Goal: Find contact information: Find contact information

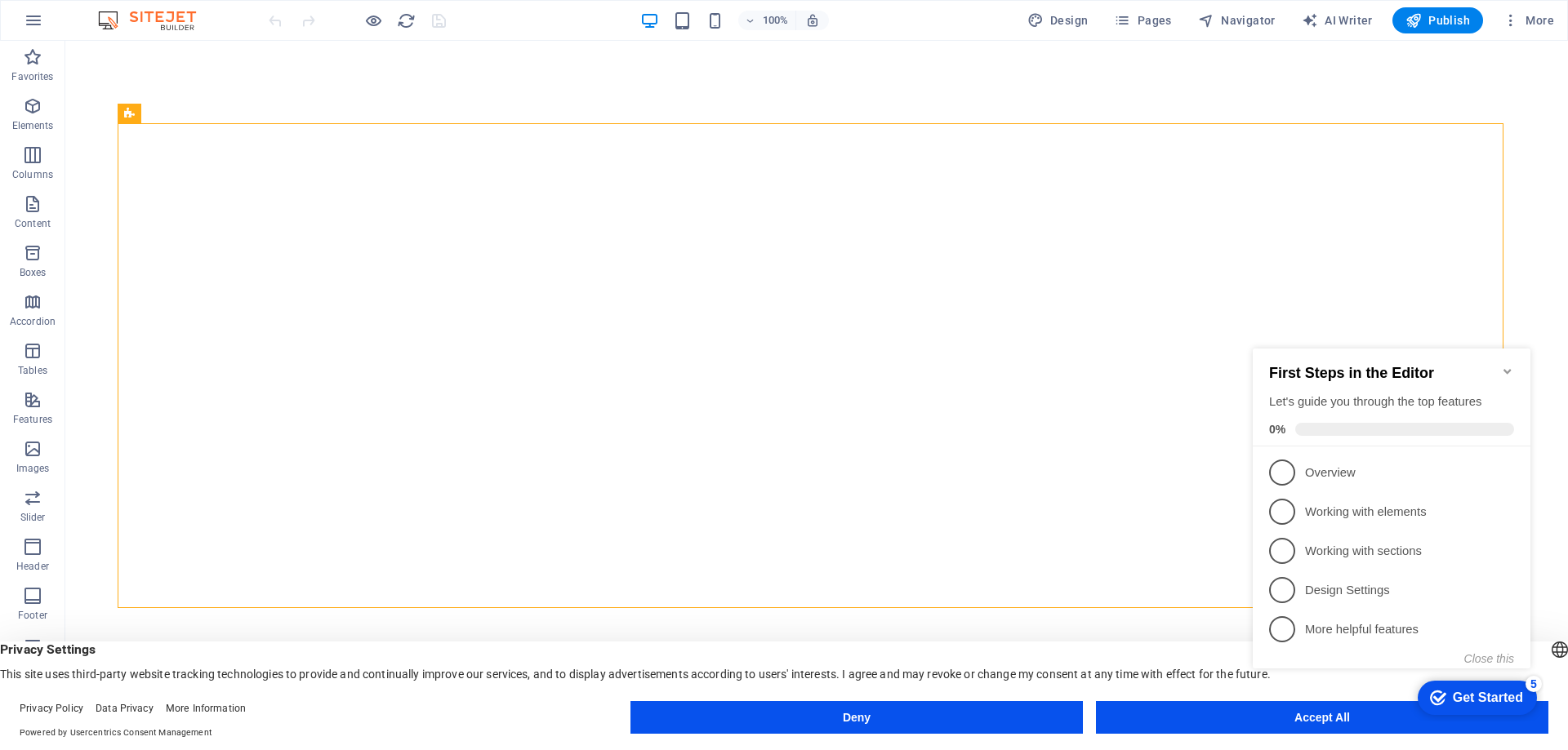
click at [1502, 365] on icon "Minimize checklist" at bounding box center [1508, 371] width 13 height 13
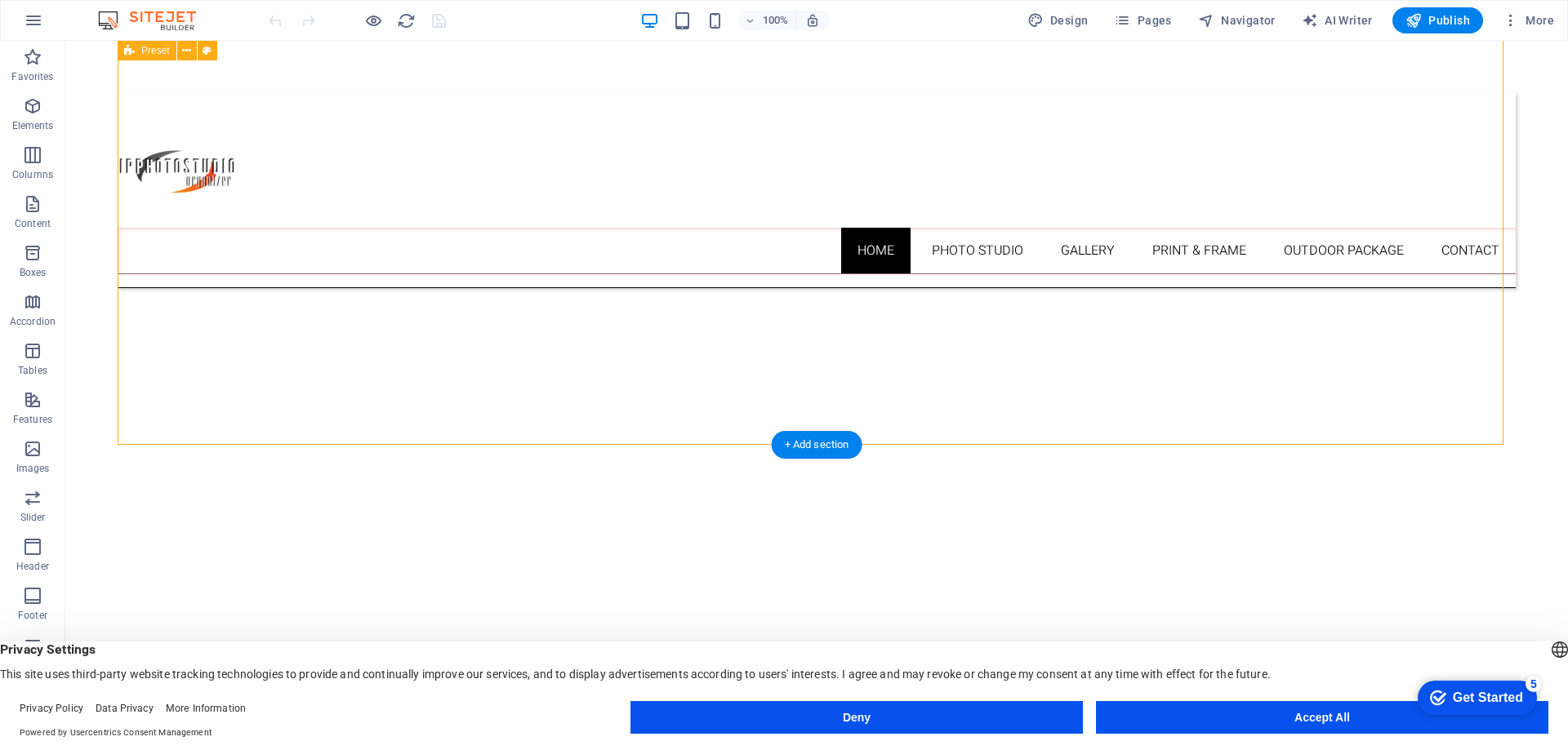
scroll to position [897, 0]
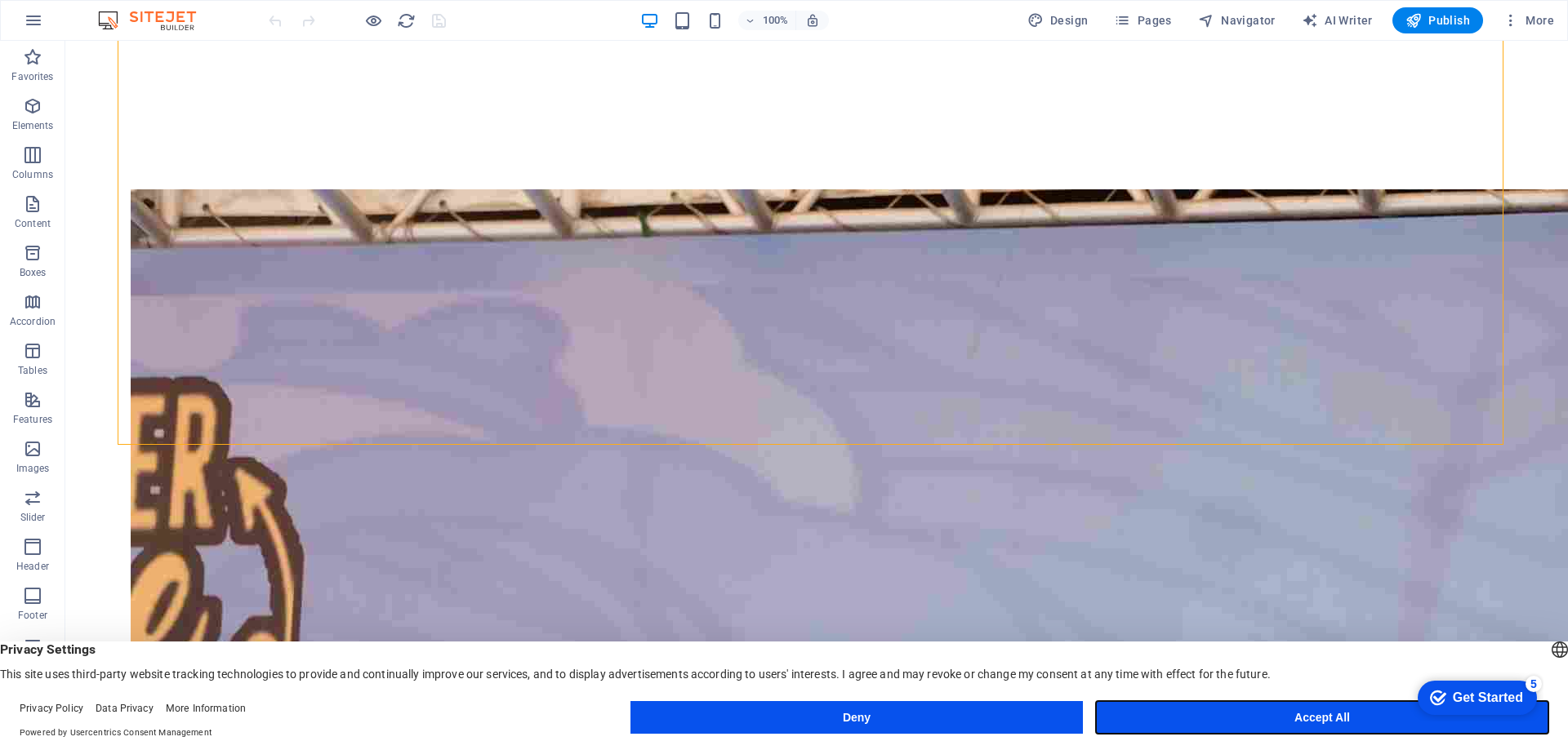
click at [1293, 718] on button "Accept All" at bounding box center [1322, 718] width 453 height 33
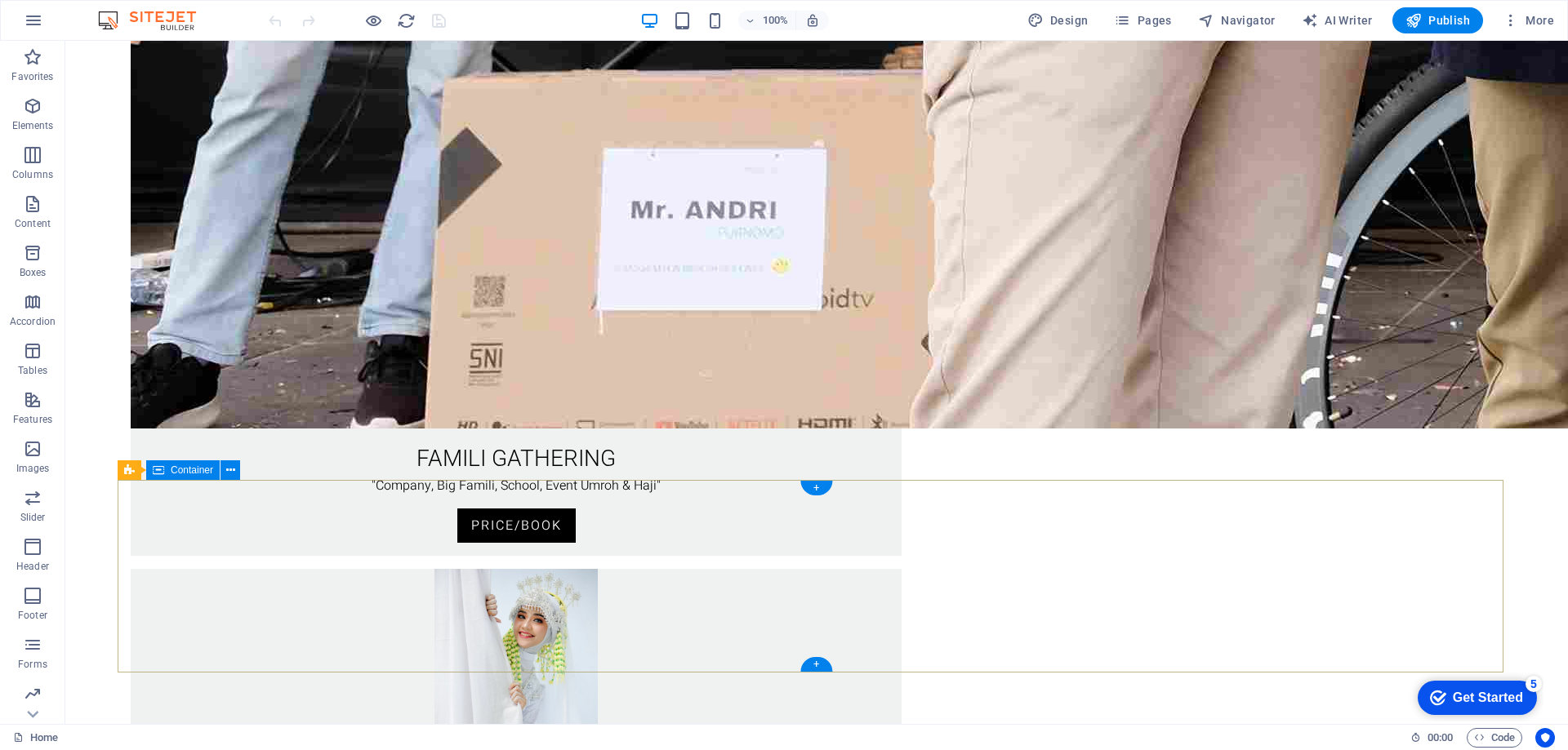
scroll to position [2986, 0]
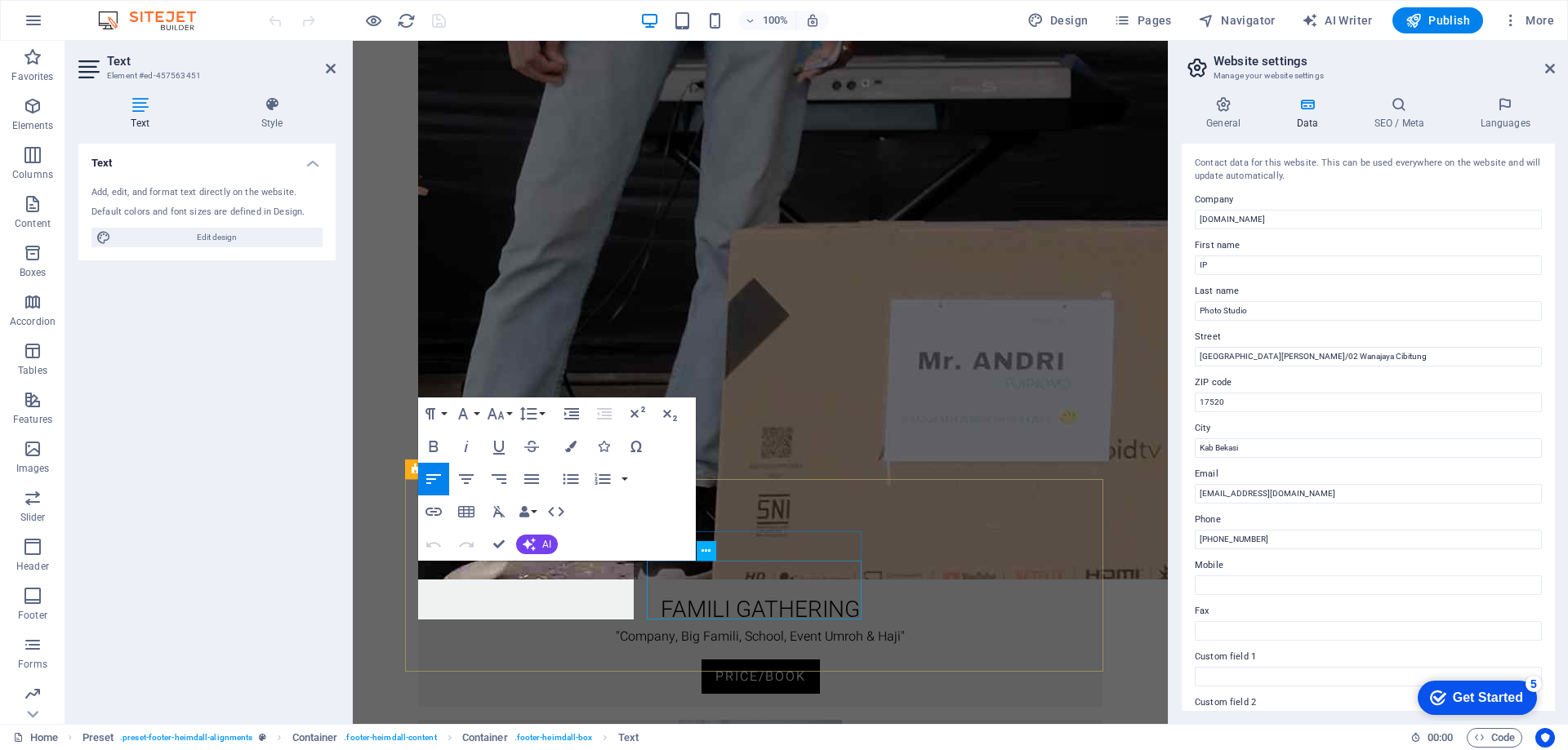
scroll to position [2575, 0]
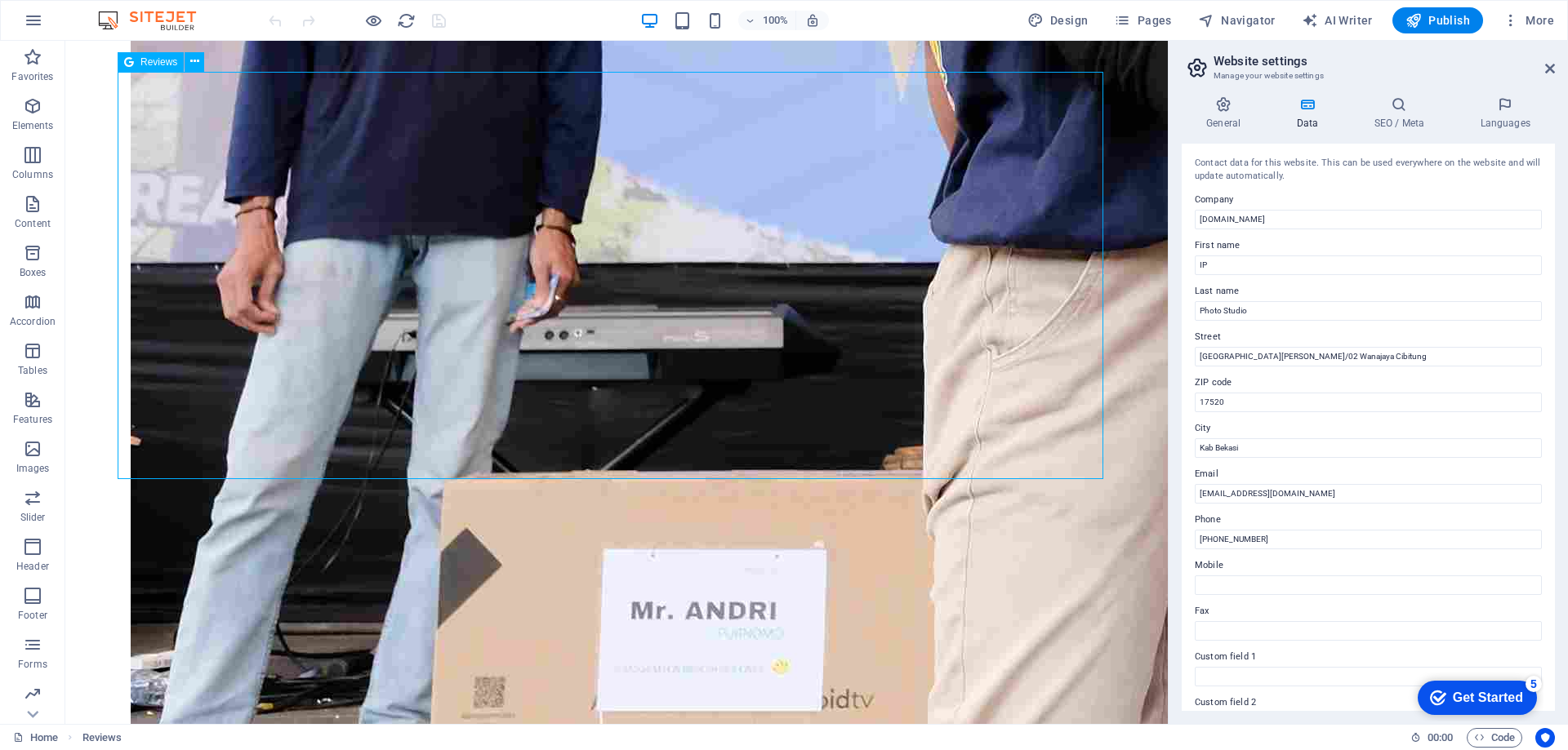
scroll to position [2761, 0]
